Goal: Communication & Community: Answer question/provide support

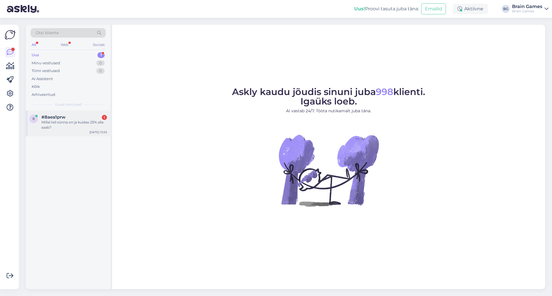
click at [64, 117] on span "#8aea1prw" at bounding box center [53, 117] width 24 height 5
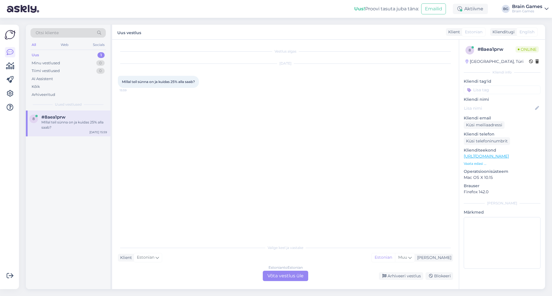
click at [243, 167] on div "Vestlus algas [DATE] MIllal teil sünna on ja kuidas 25% alla saab? 15:59" at bounding box center [288, 140] width 340 height 191
click at [291, 281] on div "Estonian to Estonian Võta vestlus üle" at bounding box center [285, 276] width 45 height 10
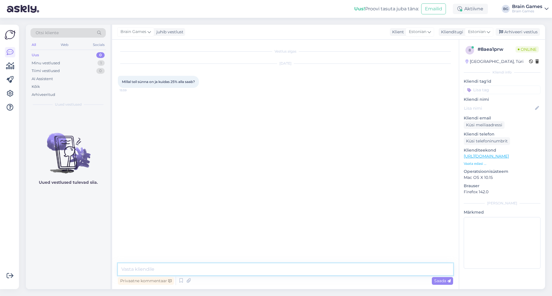
click at [278, 266] on textarea at bounding box center [285, 270] width 335 height 12
click at [132, 113] on img at bounding box center [129, 112] width 23 height 23
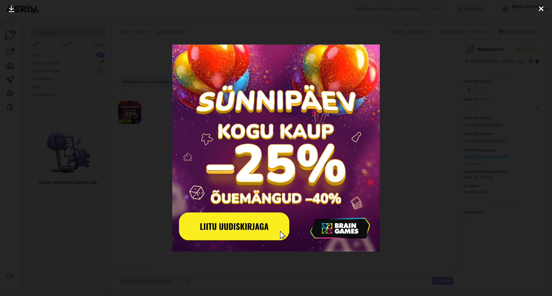
click at [408, 213] on div at bounding box center [276, 148] width 552 height 296
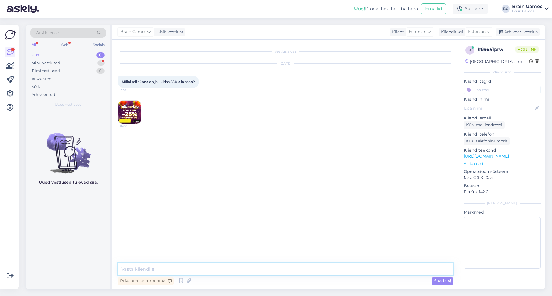
click at [267, 267] on textarea at bounding box center [285, 270] width 335 height 12
type textarea "Tere!"
click at [475, 163] on p "Vaata edasi ..." at bounding box center [502, 163] width 77 height 5
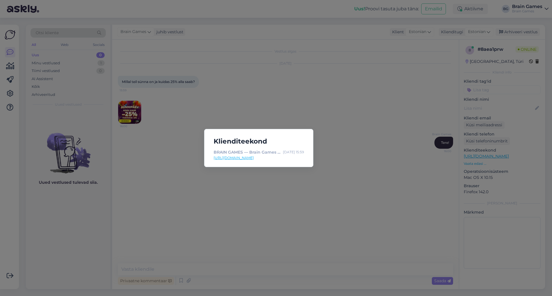
click at [365, 188] on div "Klienditeekond BRAIN GAMES — Brain Games OÜ [DATE] 15:59 [URL][DOMAIN_NAME]" at bounding box center [276, 148] width 552 height 296
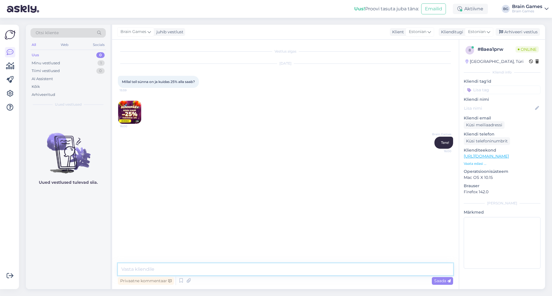
click at [242, 273] on textarea at bounding box center [285, 270] width 335 height 12
type textarea "Kas reklaamis ei olnud info kirjas? Peaksin sellest sel juhul reklaamiosakonnal…"
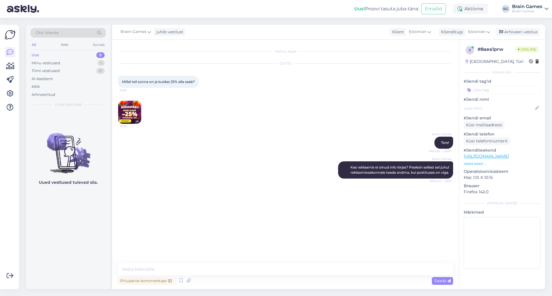
click at [205, 161] on div "Brain Games Kas reklaamis ei olnud info kirjas? Peaksin sellest sel juhul rekla…" at bounding box center [285, 170] width 335 height 30
click at [200, 264] on textarea at bounding box center [285, 270] width 335 height 12
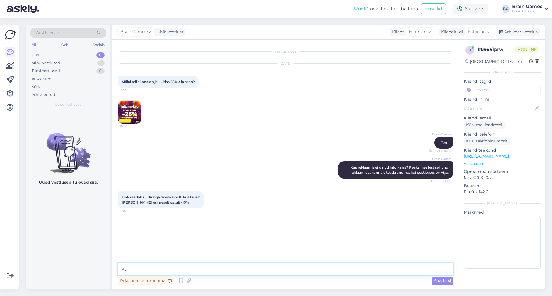
type textarea "K"
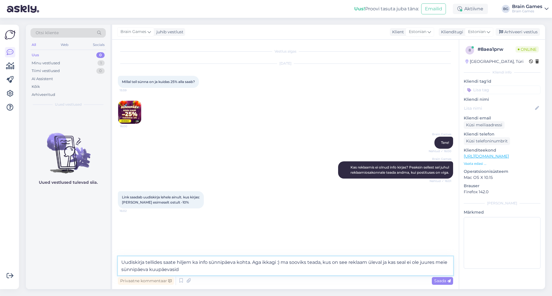
type textarea "Uudiskirja tellides saate hiljem ka info sünnipäeva kohta. Aga ikkagi :) ma soo…"
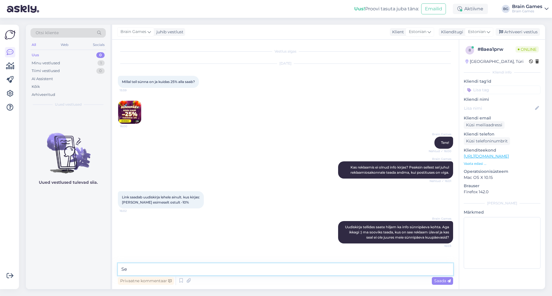
type textarea "S"
type textarea "Facebookis ma näen, et meil on ilusti kuupäevad välja toodud."
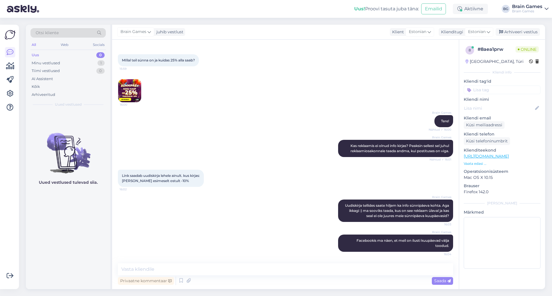
click at [478, 164] on p "Vaata edasi ..." at bounding box center [502, 163] width 77 height 5
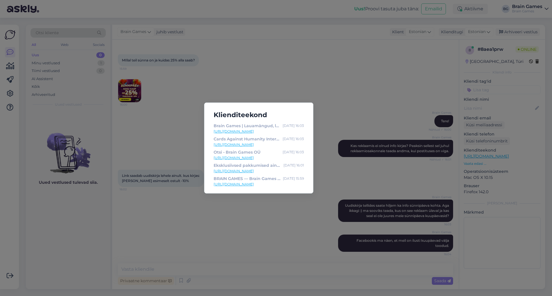
click at [278, 218] on div "Klienditeekond Brain Games | Lauamängud, lastemängud, peremängud, pusled — Brai…" at bounding box center [276, 148] width 552 height 296
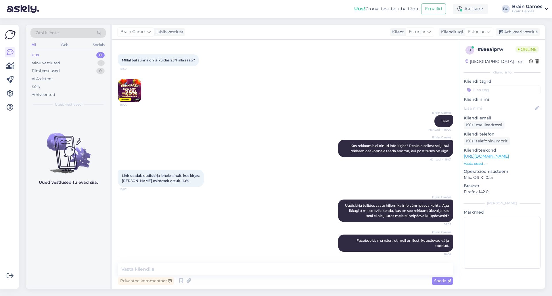
click at [479, 166] on p "Vaata edasi ..." at bounding box center [502, 163] width 77 height 5
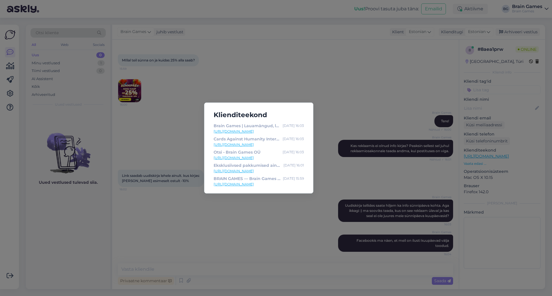
click at [263, 220] on div "Klienditeekond Brain Games | Lauamängud, lastemängud, peremängud, pusled — Brai…" at bounding box center [276, 148] width 552 height 296
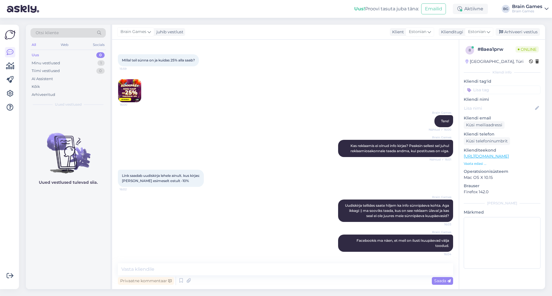
click at [129, 86] on img at bounding box center [129, 90] width 23 height 23
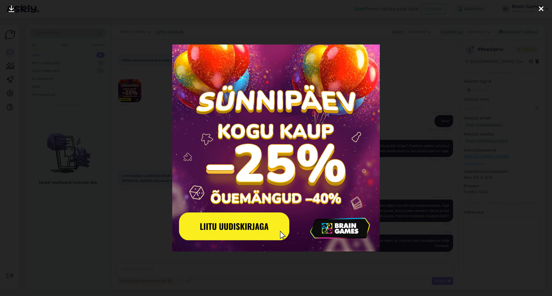
click at [133, 214] on div at bounding box center [276, 148] width 552 height 296
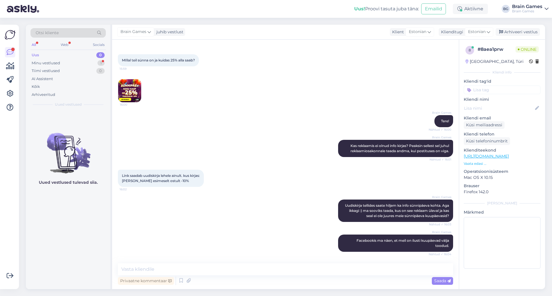
scroll to position [46, 0]
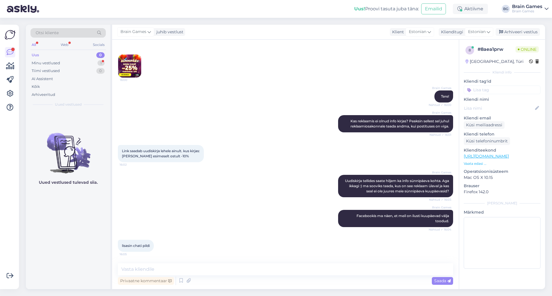
click at [219, 233] on div "Brain Games Facebookis ma näen, et meil on ilusti kuupäevad välja toodud. Nähtu…" at bounding box center [285, 219] width 335 height 30
click at [206, 271] on textarea at bounding box center [285, 270] width 335 height 12
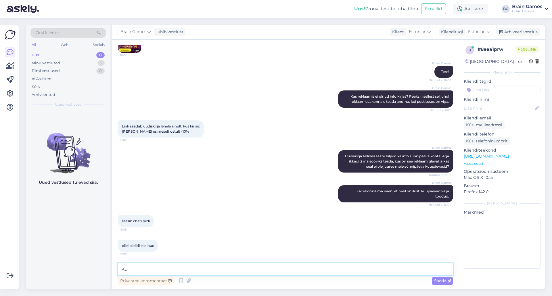
type textarea "K"
type textarea "[PERSON_NAME] see pilt pärit on?"
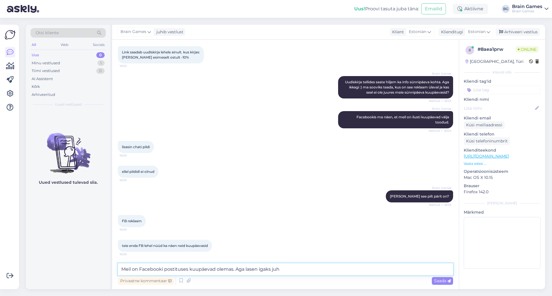
scroll to position [170, 0]
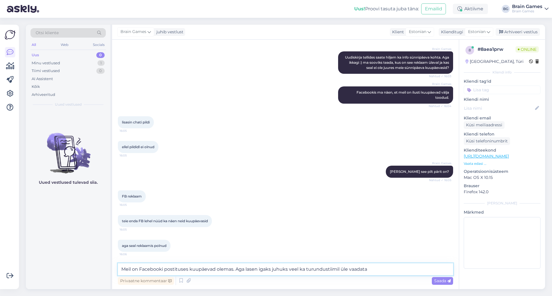
type textarea "Meil on Facebooki postituses kuupäevad olemas. Aga lasen igaks juhuks veel ka t…"
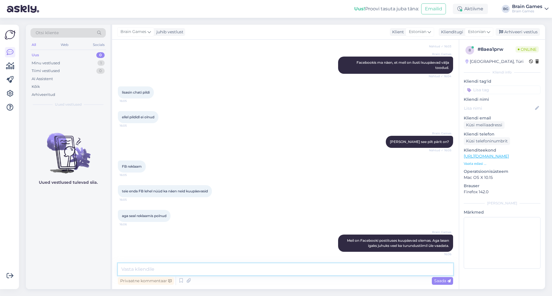
click at [252, 274] on textarea at bounding box center [285, 270] width 335 height 12
click at [416, 268] on textarea "Sünnipäevani on veel paar päeva aega :) allahindluse jaoks midagi tegema ei pea…" at bounding box center [285, 270] width 335 height 12
type textarea "Sünnipäevani on veel paar päeva aega :) allahindluse jaoks midagi tegema ei pea…"
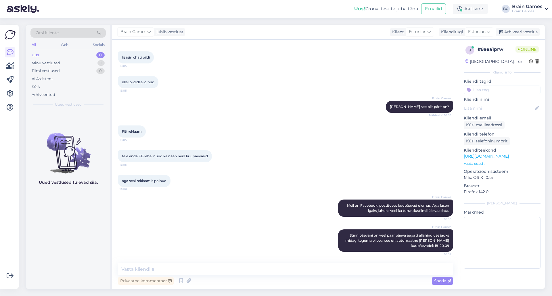
click at [227, 214] on div "Brain Games Meil on Facebooki postituses kuupäevad olemas. Aga lasen igaks juhu…" at bounding box center [285, 208] width 335 height 30
click at [223, 220] on div "Brain Games Meil on Facebooki postituses kuupäevad olemas. Aga lasen igaks juhu…" at bounding box center [285, 208] width 335 height 30
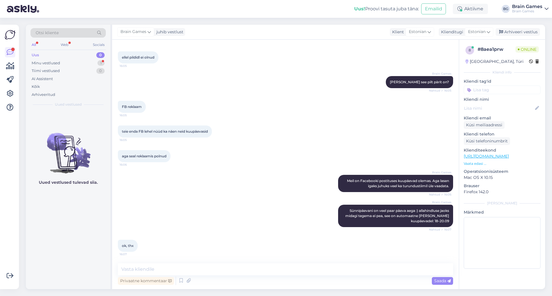
click at [194, 208] on div "Brain Games Sünnipäevani on veel paar päeva aega :) allahindluse jaoks midagi t…" at bounding box center [285, 216] width 335 height 35
click at [73, 62] on div "Minu vestlused 1" at bounding box center [67, 63] width 75 height 8
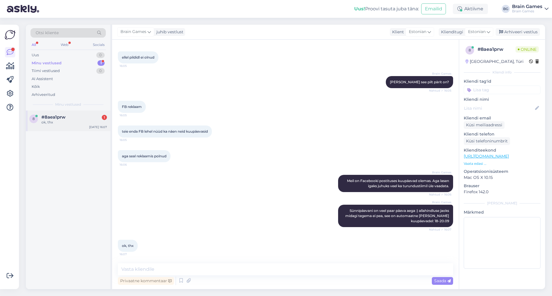
click at [54, 123] on div "ok, thx" at bounding box center [74, 122] width 66 height 5
click at [234, 208] on div "Brain Games Sünnipäevani on veel paar päeva aega :) allahindluse jaoks midagi t…" at bounding box center [285, 216] width 335 height 35
click at [57, 223] on div "8 #8aea1prw ok, thx [DATE] 16:07" at bounding box center [68, 200] width 85 height 179
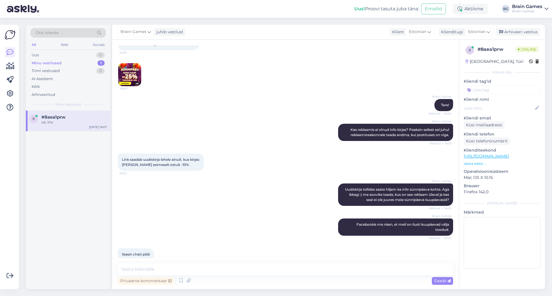
scroll to position [0, 0]
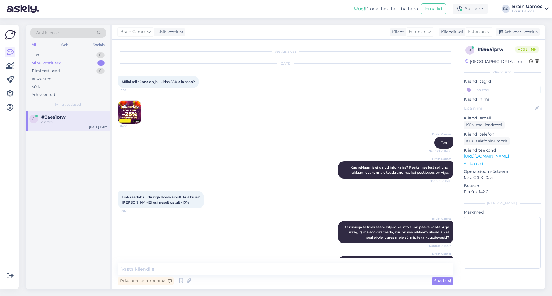
click at [137, 112] on img at bounding box center [129, 112] width 23 height 23
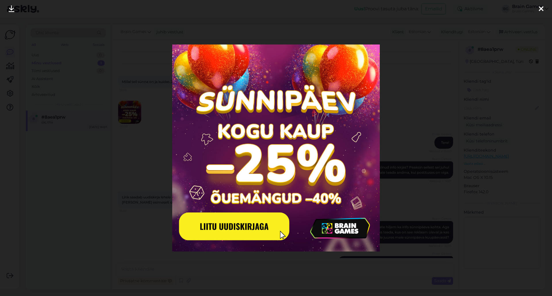
click at [514, 207] on div at bounding box center [276, 148] width 552 height 296
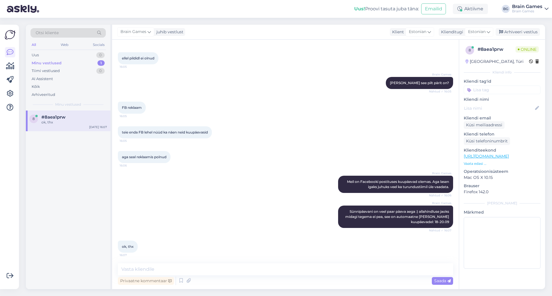
scroll to position [260, 0]
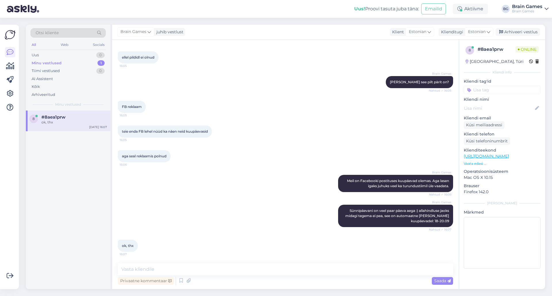
click at [513, 279] on div "8 # 8aea1prw Online [GEOGRAPHIC_DATA], Türi Kliendi info Kliendi tag'id Kliendi…" at bounding box center [502, 165] width 86 height 250
click at [476, 162] on p "Vaata edasi ..." at bounding box center [502, 163] width 77 height 5
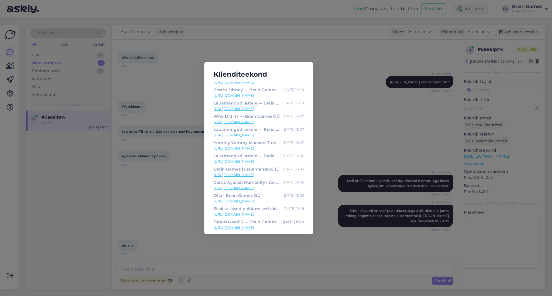
scroll to position [91, 0]
click at [276, 213] on link "[URL][DOMAIN_NAME]" at bounding box center [259, 212] width 90 height 5
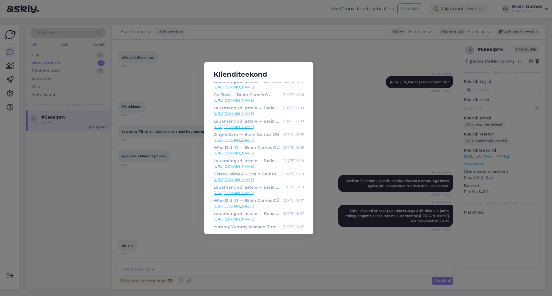
scroll to position [0, 0]
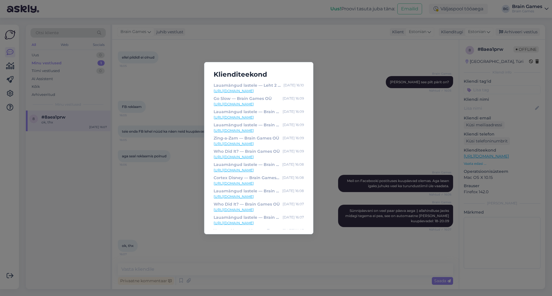
click at [513, 283] on div "Klienditeekond Lauamängud lastele — Leht 2 — Brain Games OÜ [DATE] 16:10 [URL][…" at bounding box center [276, 148] width 552 height 296
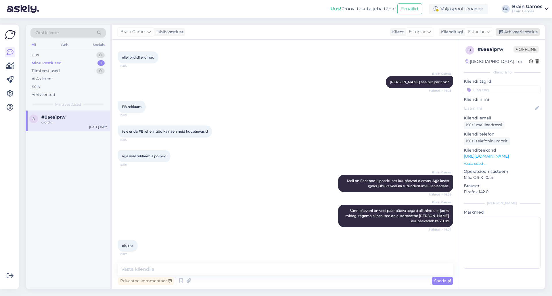
click at [517, 30] on div "Arhiveeri vestlus" at bounding box center [518, 32] width 44 height 8
